Goal: Transaction & Acquisition: Purchase product/service

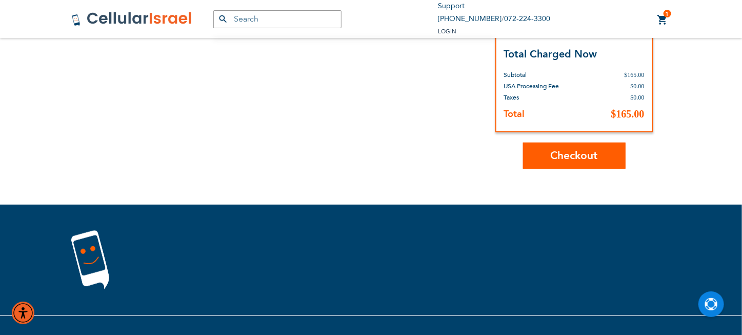
scroll to position [103, 0]
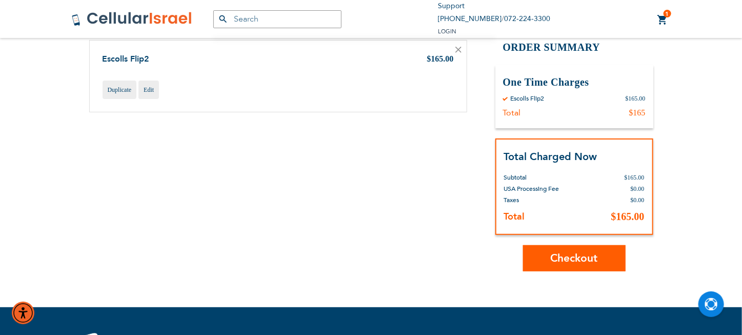
click at [570, 259] on span "Checkout" at bounding box center [573, 258] width 47 height 15
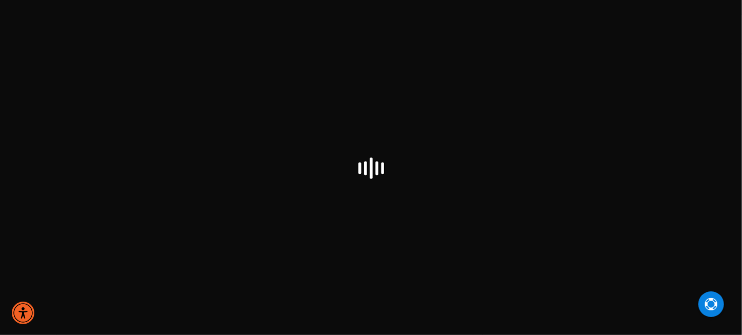
select select "US"
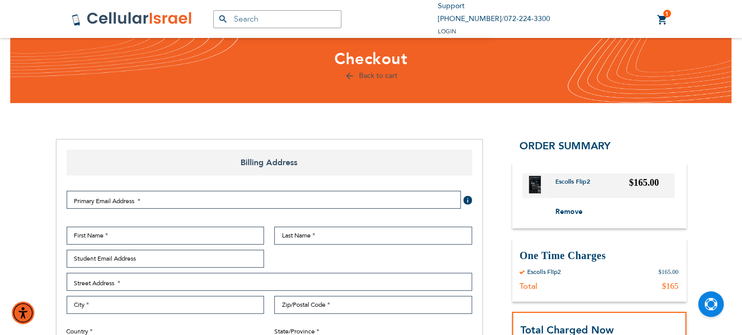
scroll to position [66, 0]
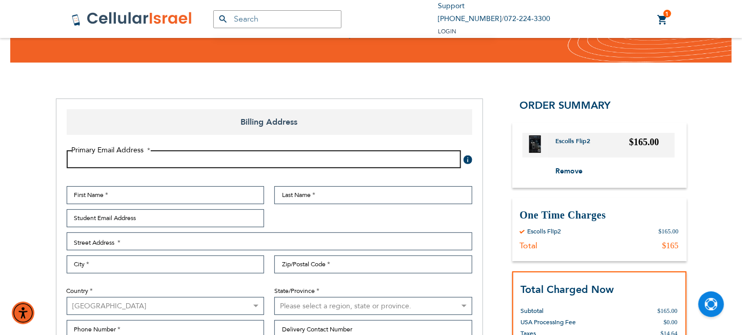
click at [92, 162] on input "Email Address" at bounding box center [264, 159] width 394 height 18
type input "[EMAIL_ADDRESS][DOMAIN_NAME]"
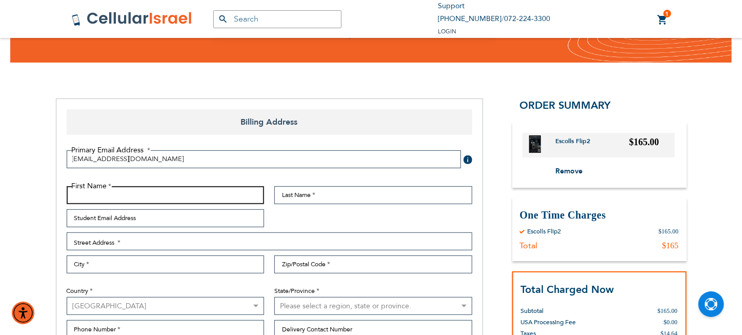
click at [99, 194] on input "First Name" at bounding box center [166, 195] width 198 height 18
type input "[PERSON_NAME]"
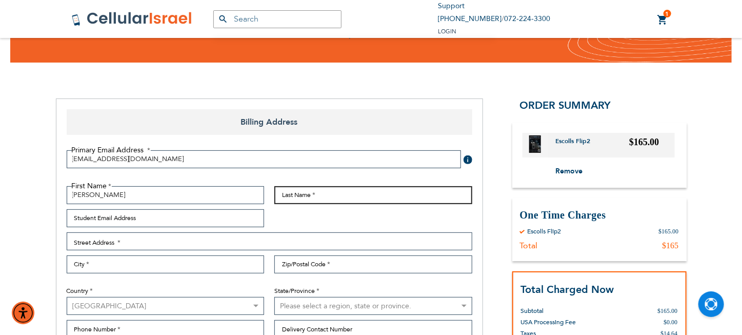
type input "[PERSON_NAME]"
type input "[EMAIL_ADDRESS][DOMAIN_NAME]"
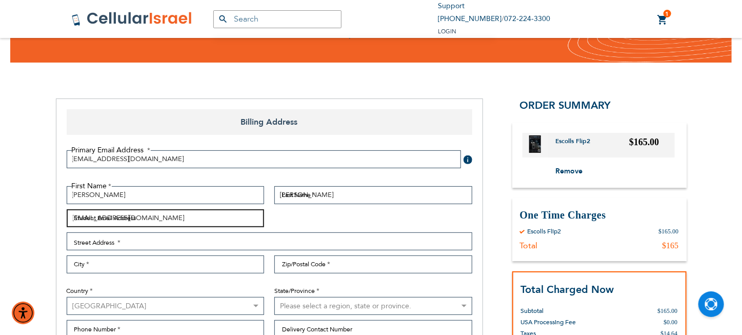
type input "[STREET_ADDRESS]"
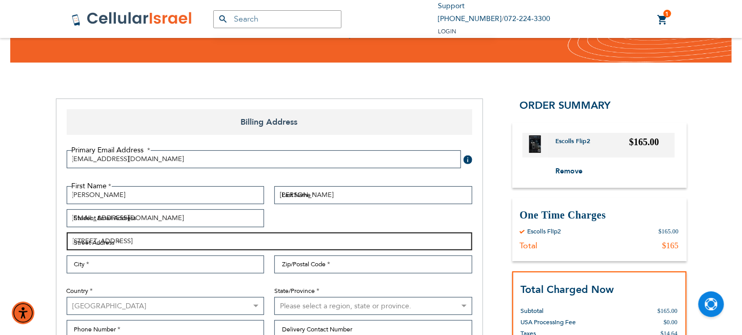
type input "[GEOGRAPHIC_DATA]"
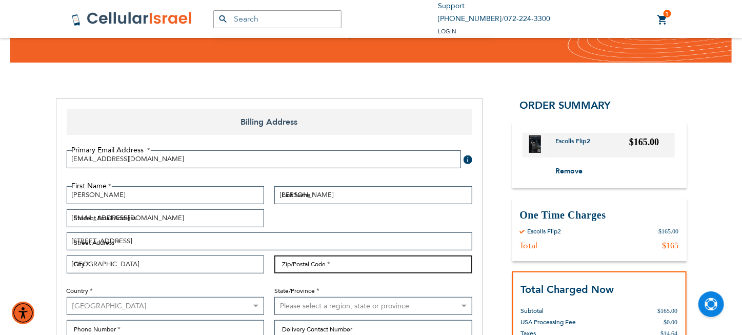
type input "11204"
select select "43"
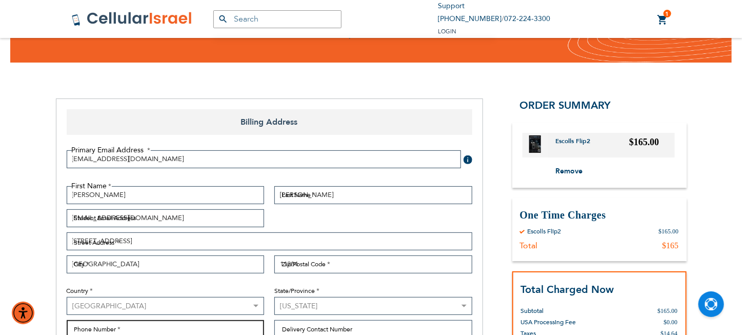
type input "7184360105"
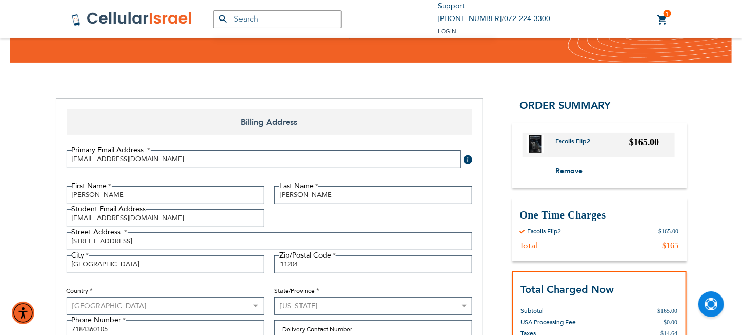
click at [316, 227] on div "First Name [PERSON_NAME] Last Name [GEOGRAPHIC_DATA] Student Email Address [EMA…" at bounding box center [270, 264] width 416 height 157
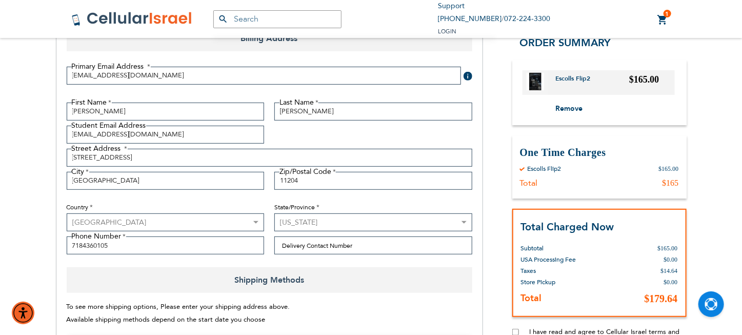
scroll to position [168, 0]
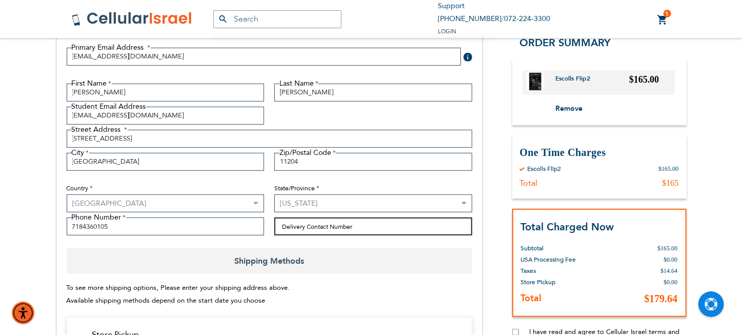
click at [298, 225] on input "Delivery Contact Number" at bounding box center [373, 226] width 198 height 18
type input "3474861719"
click at [376, 252] on span "Shipping Methods" at bounding box center [269, 261] width 405 height 26
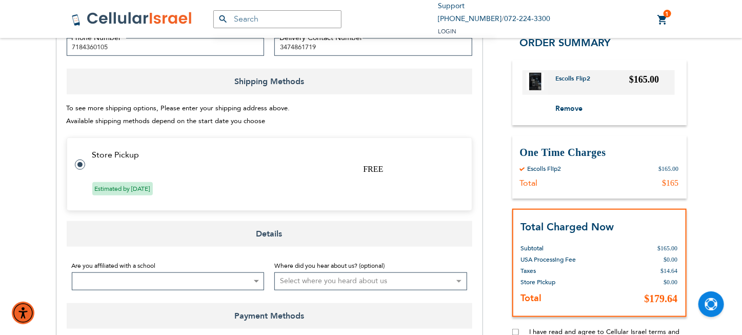
scroll to position [423, 0]
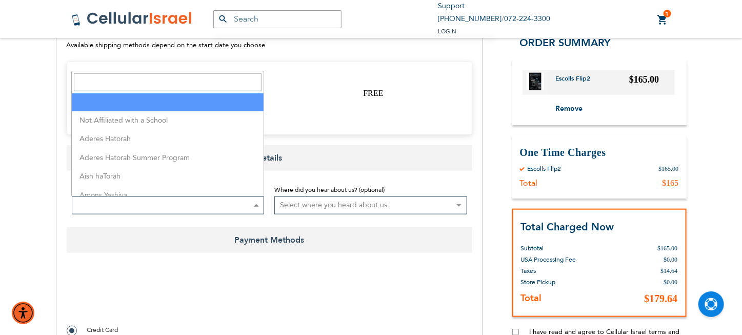
click at [255, 204] on b at bounding box center [256, 205] width 5 height 3
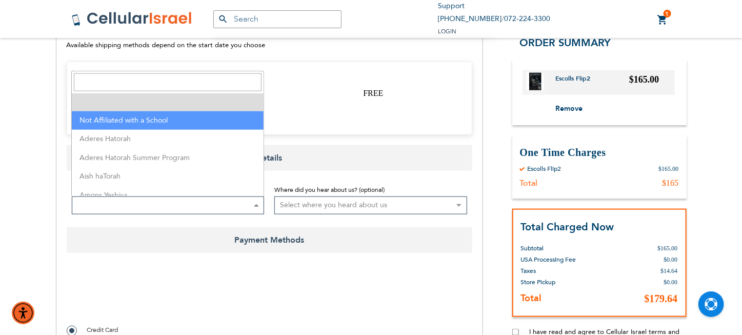
select select "199"
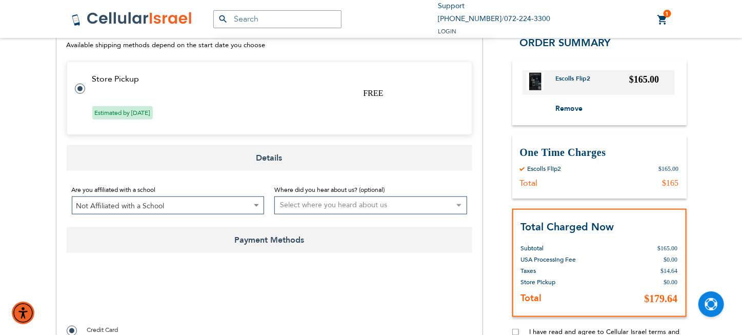
click at [457, 199] on select "Select where you heard about us Existing Customer Friend Other School/Group BP …" at bounding box center [370, 205] width 193 height 18
select select "6"
click at [274, 196] on select "Select where you heard about us Existing Customer Friend Other School/Group BP …" at bounding box center [370, 205] width 193 height 18
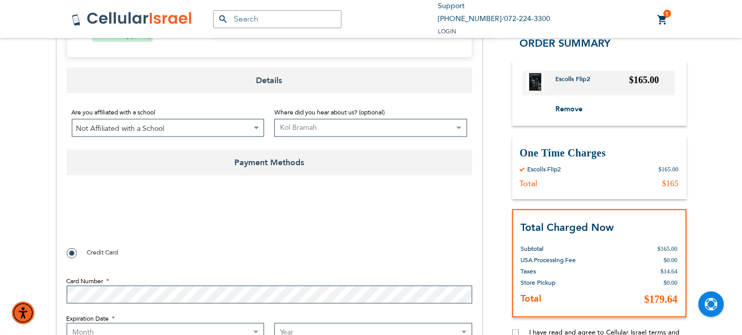
scroll to position [526, 0]
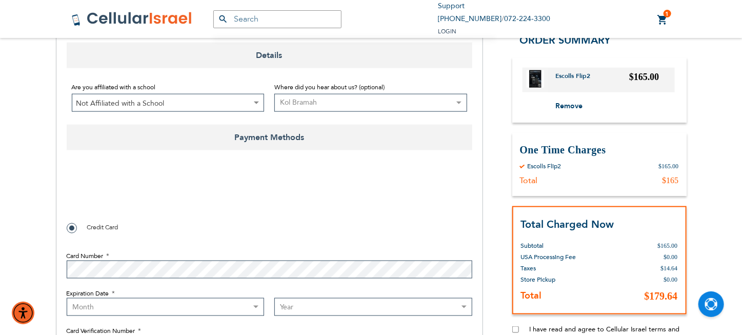
checkbox input "true"
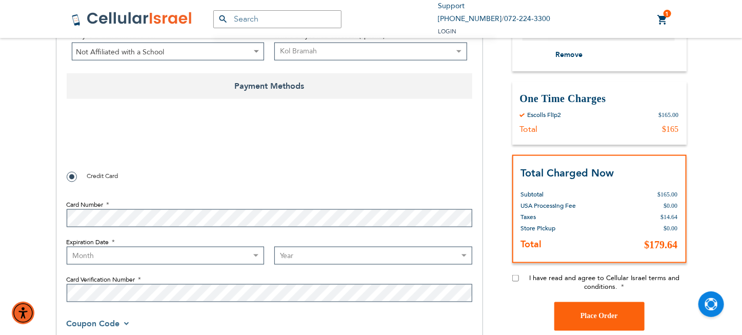
scroll to position [680, 0]
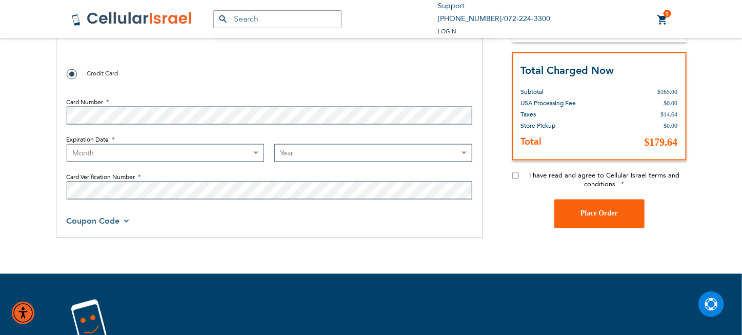
click at [515, 175] on input "I have read and agree to Cellular Israel terms and conditions." at bounding box center [515, 175] width 7 height 7
checkbox input "true"
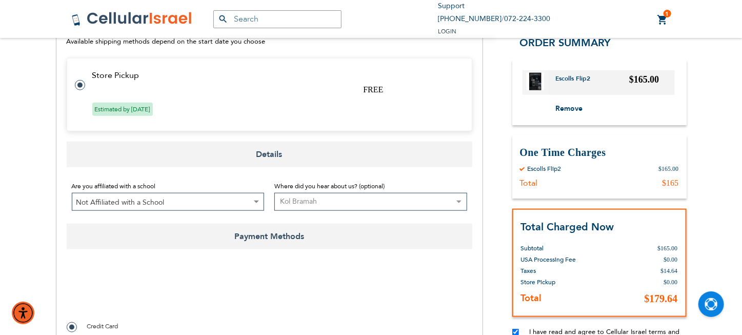
scroll to position [472, 0]
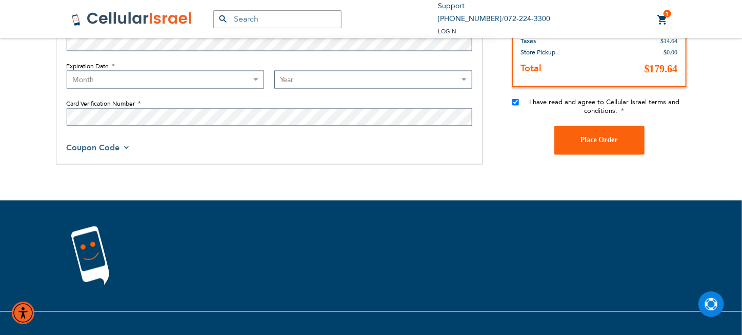
checkbox input "false"
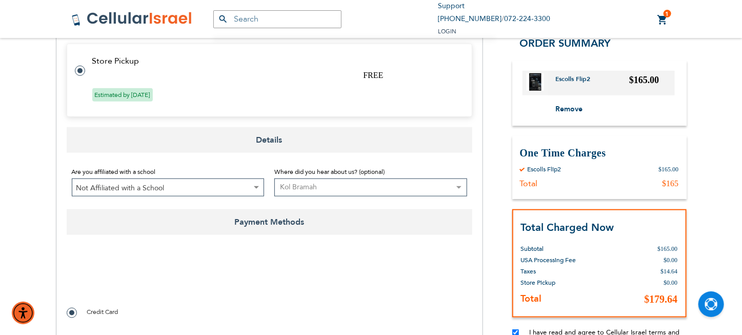
scroll to position [396, 0]
